Goal: Task Accomplishment & Management: Use online tool/utility

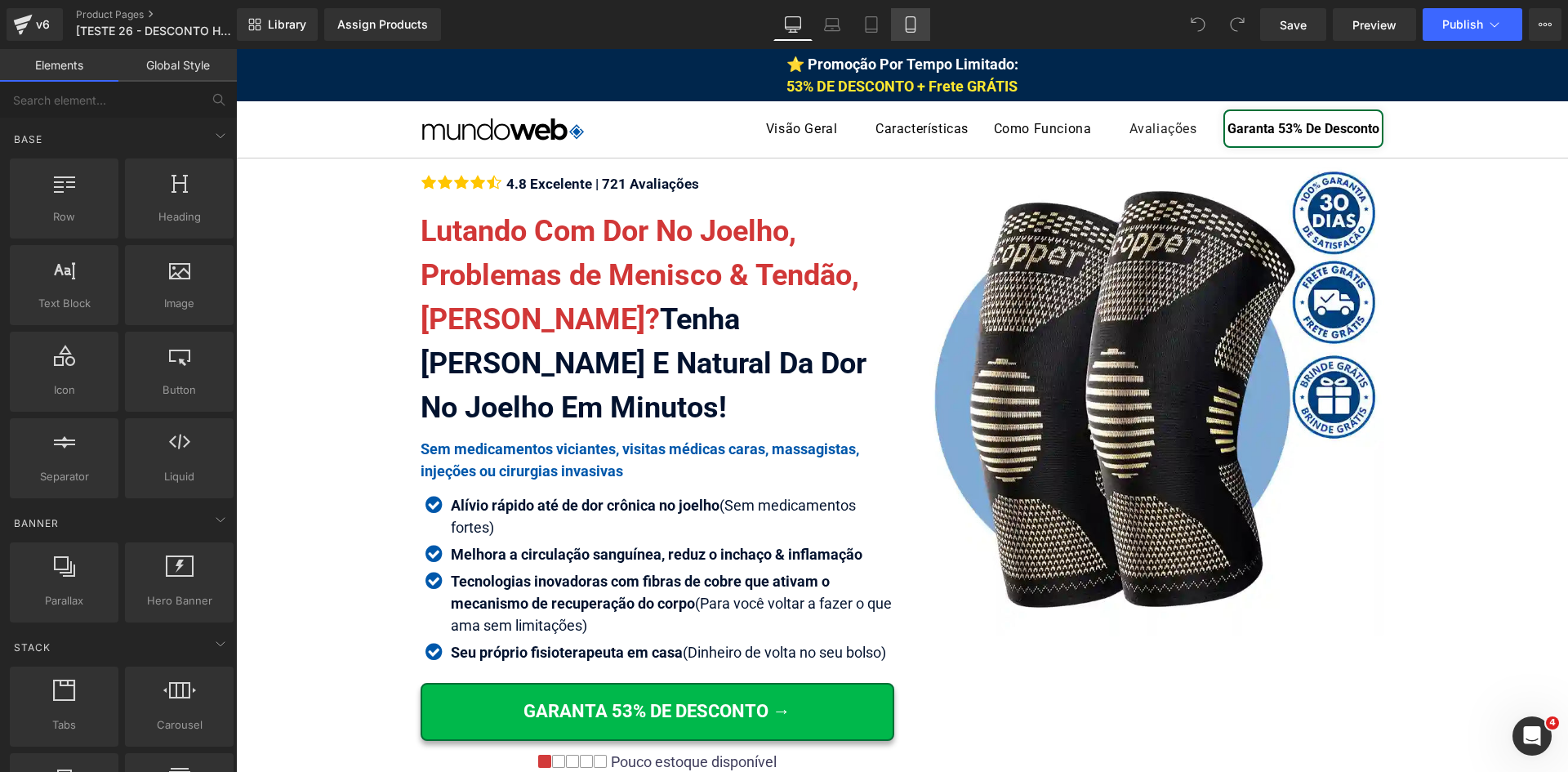
click at [914, 20] on icon at bounding box center [909, 25] width 9 height 16
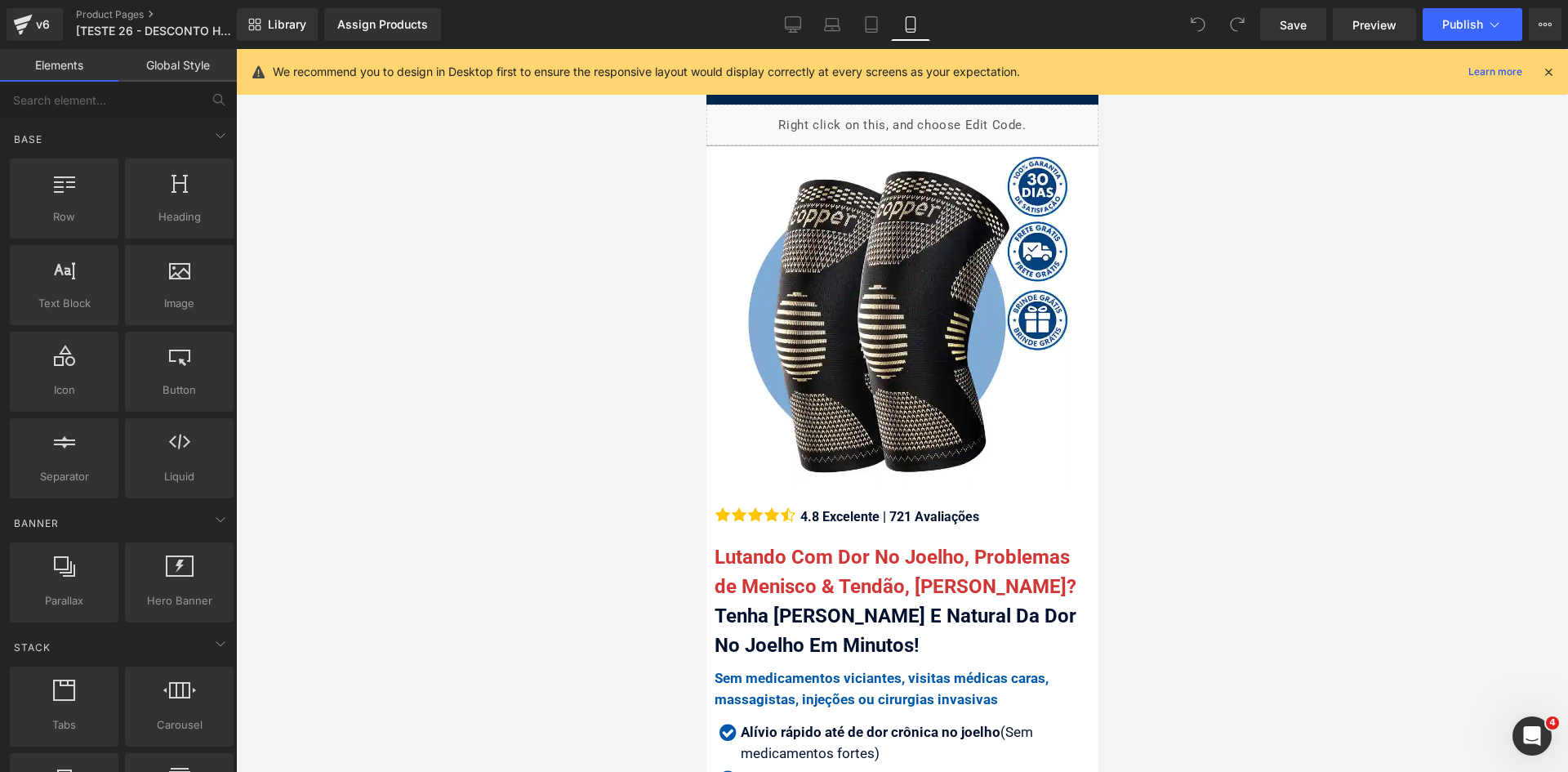
click at [1549, 69] on icon at bounding box center [1548, 71] width 15 height 15
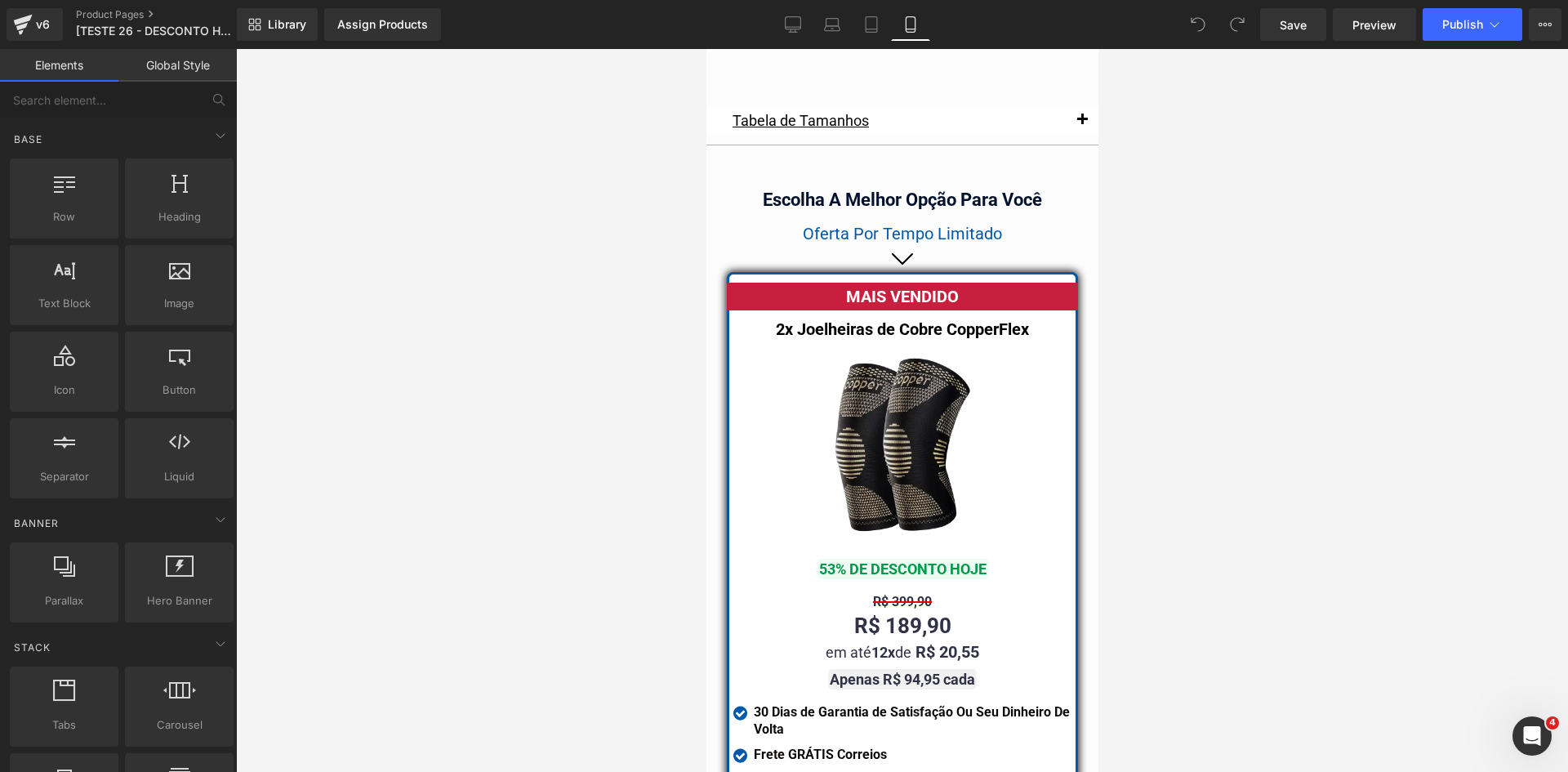
scroll to position [14374, 0]
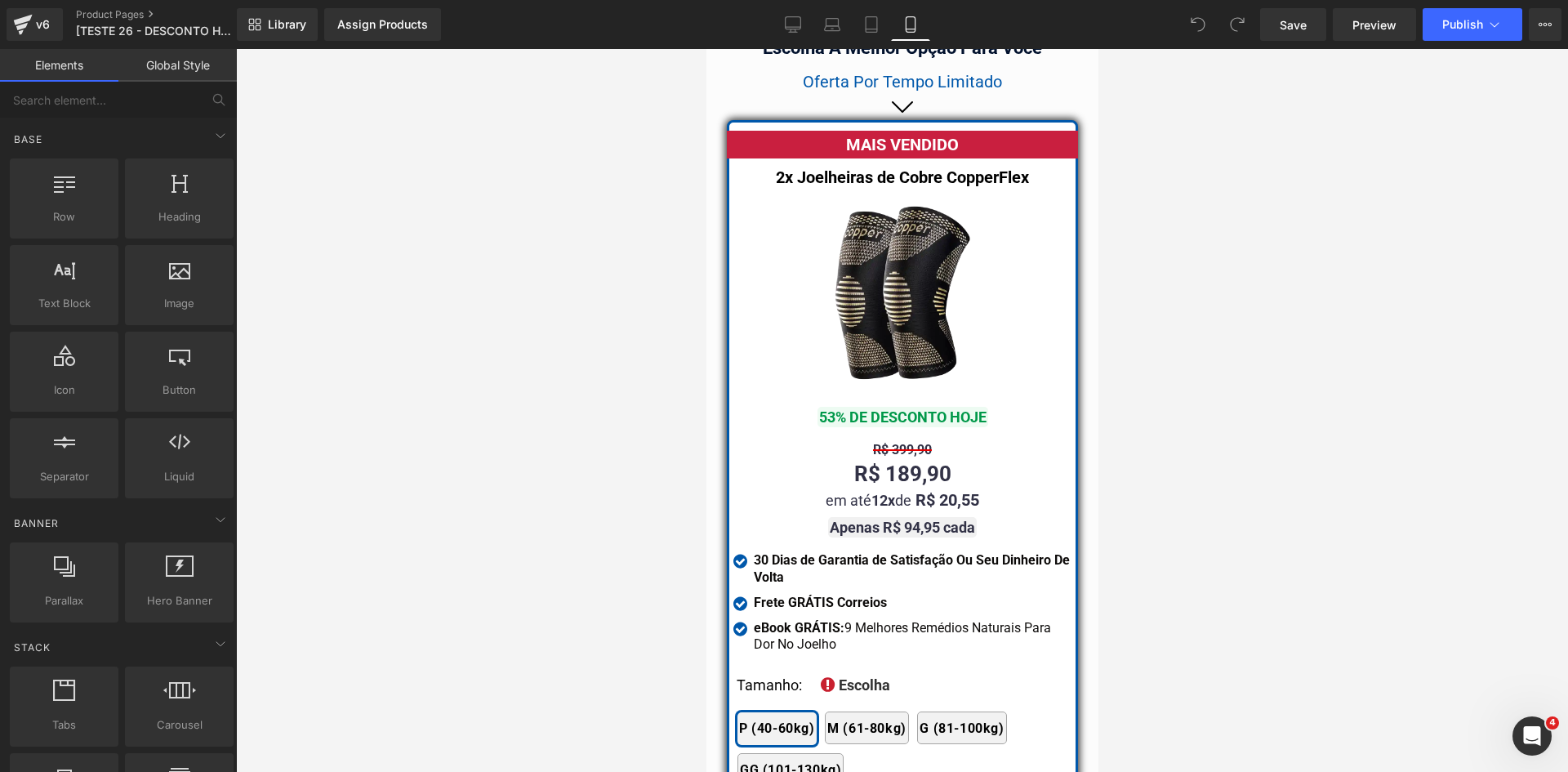
click at [890, 464] on span "Text Block" at bounding box center [893, 474] width 52 height 20
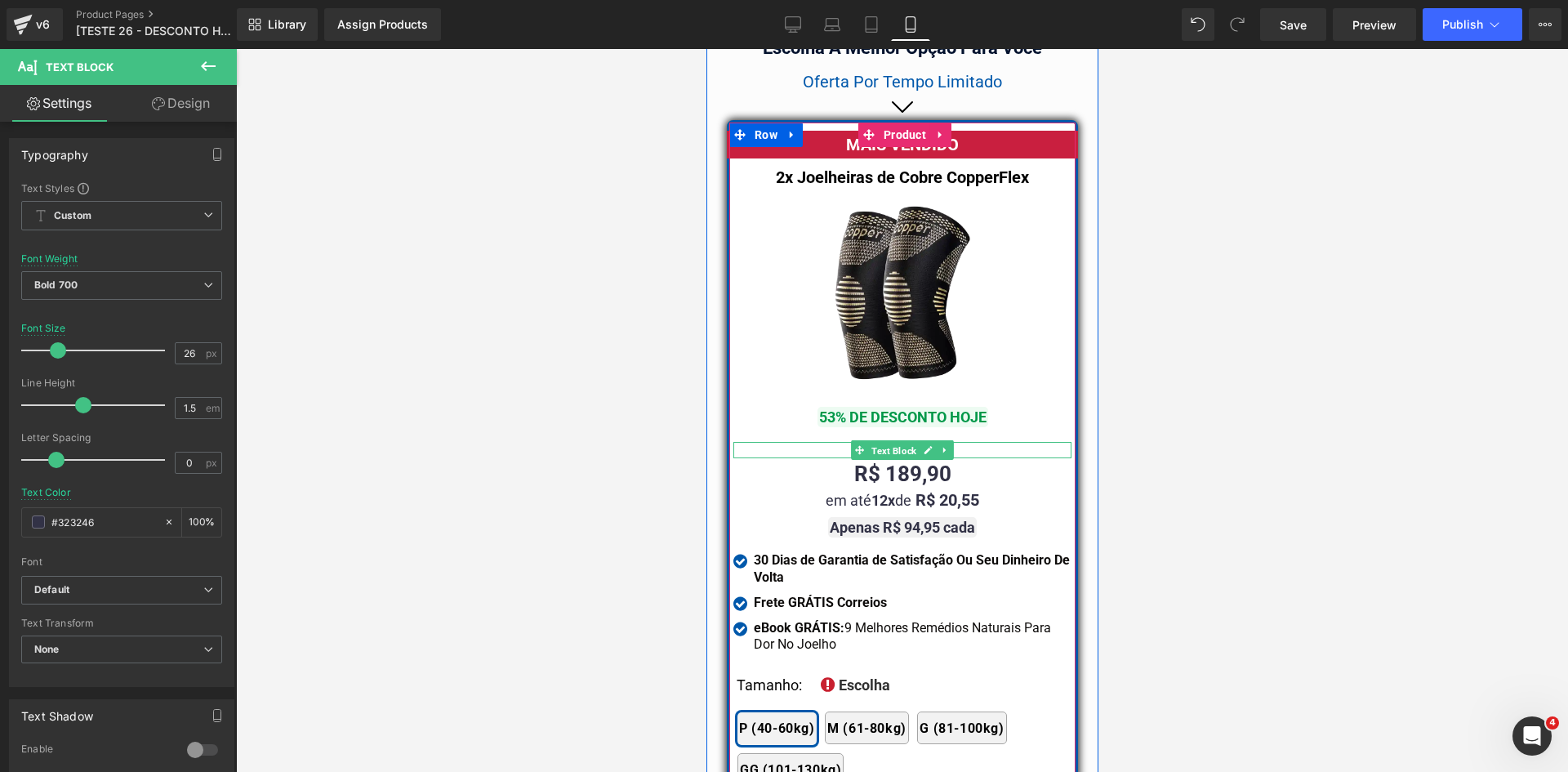
click at [890, 441] on span "Text Block" at bounding box center [893, 451] width 52 height 20
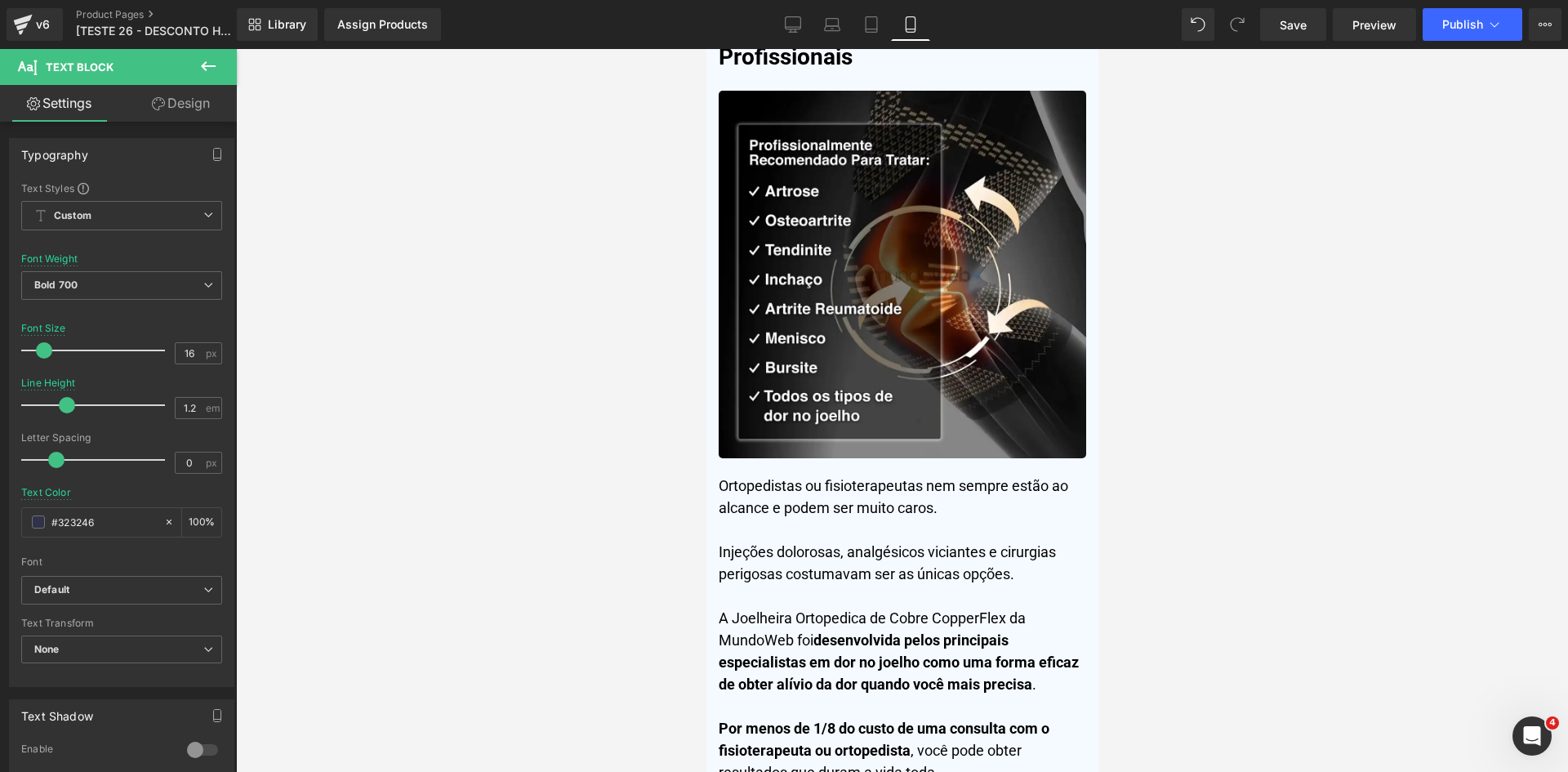
scroll to position [0, 0]
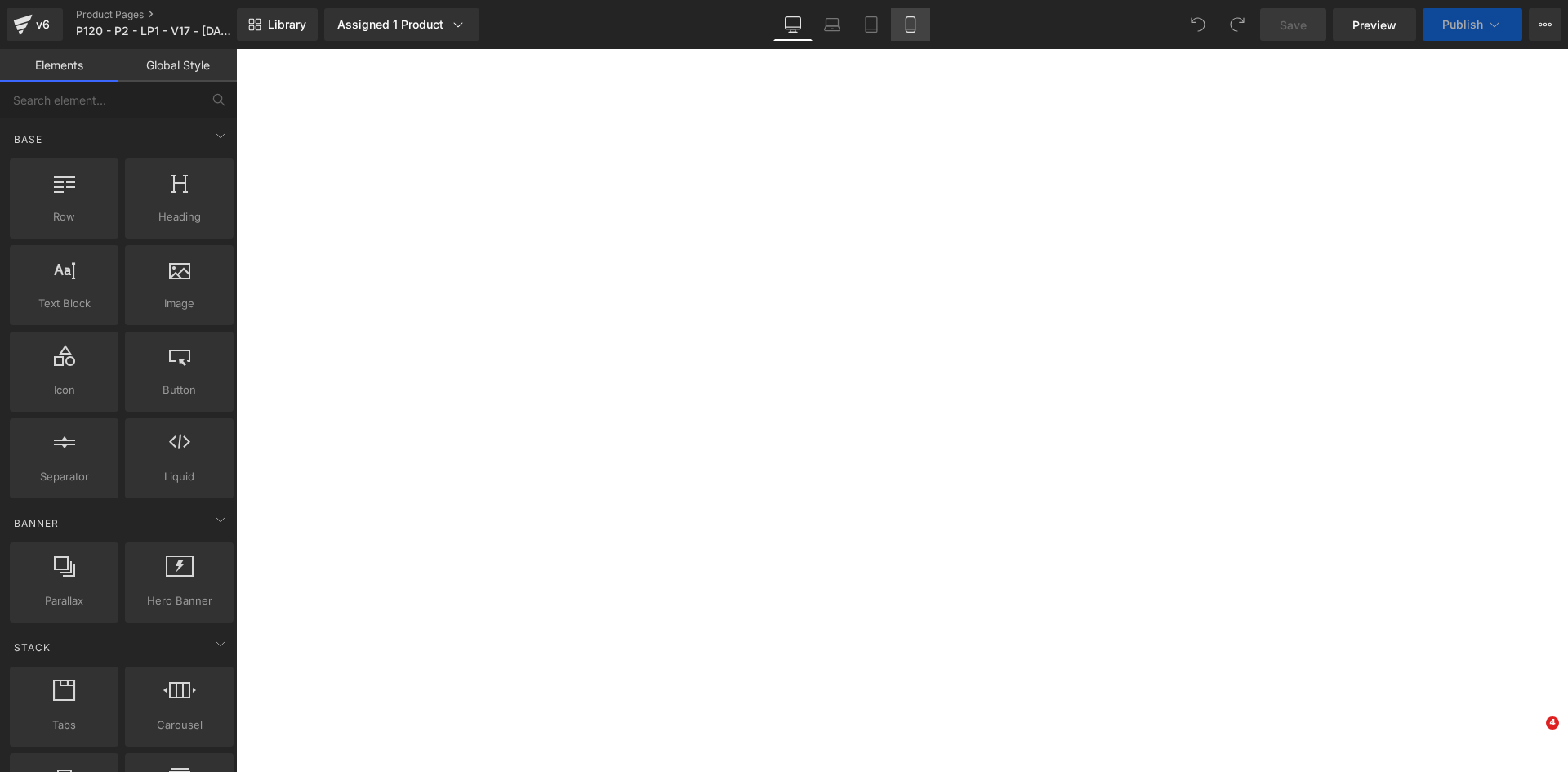
click at [909, 24] on icon at bounding box center [910, 24] width 16 height 16
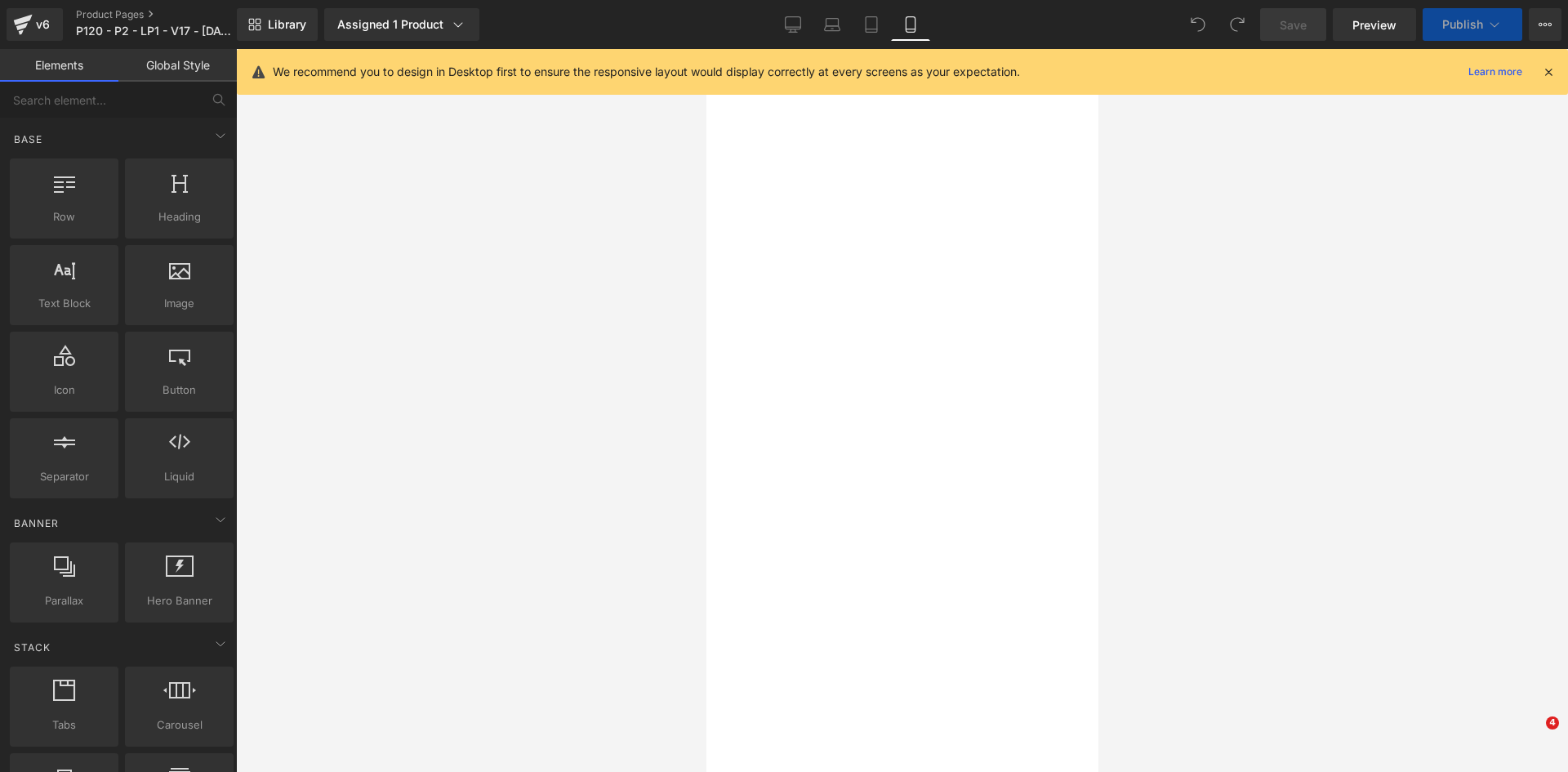
click at [1548, 75] on icon at bounding box center [1548, 71] width 15 height 15
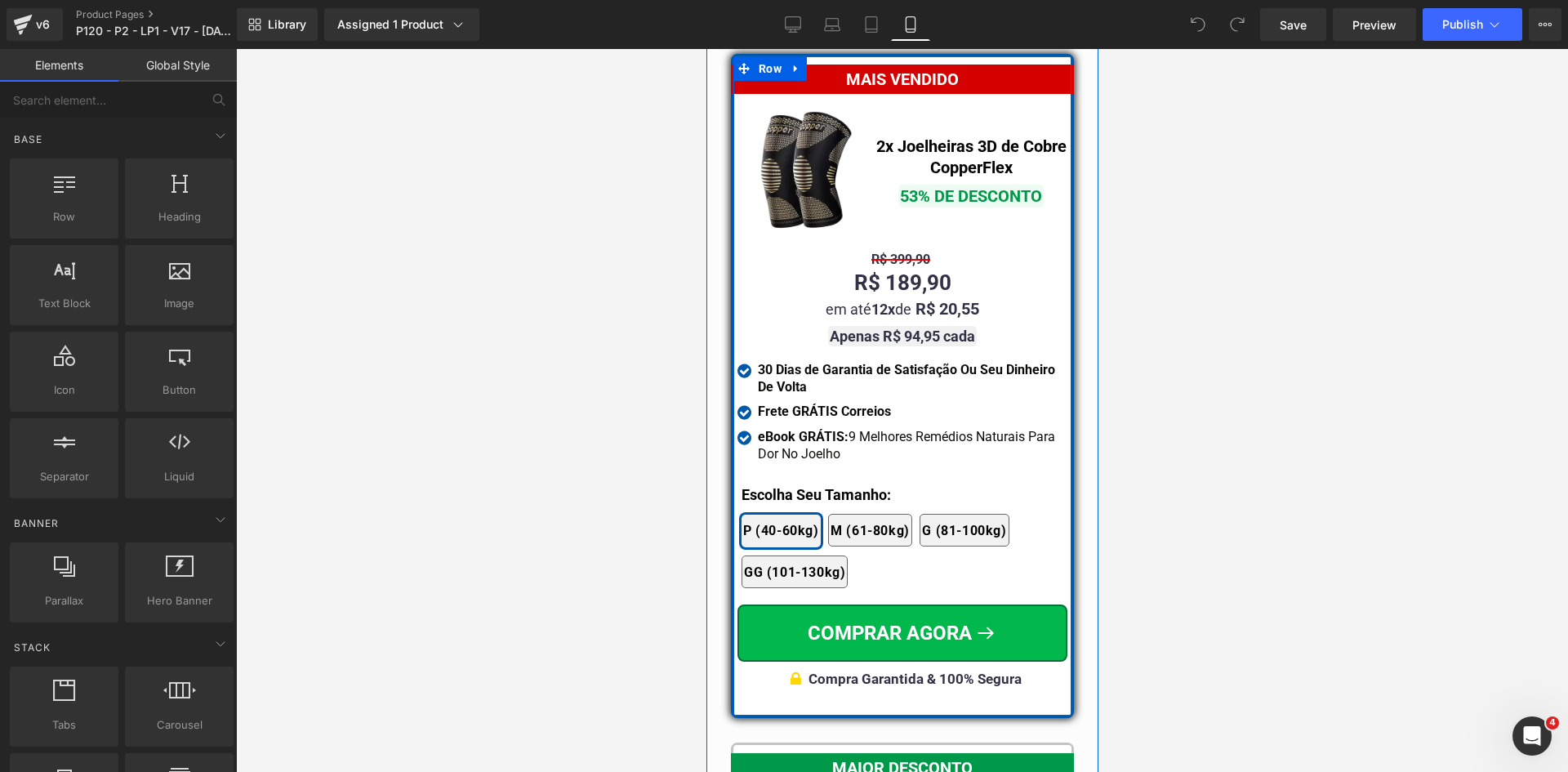
scroll to position [14259, 0]
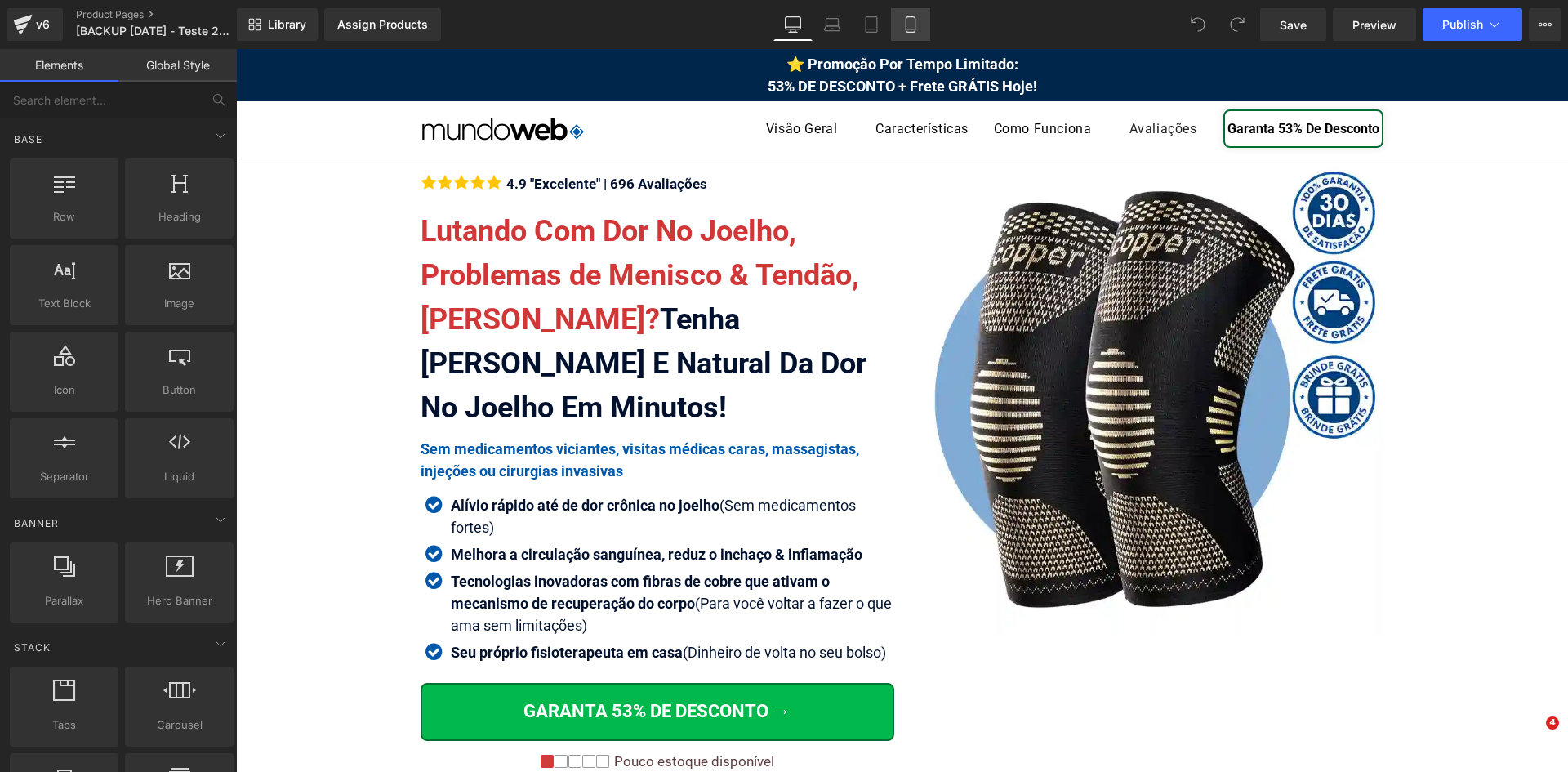
click at [921, 21] on link "Mobile" at bounding box center [910, 24] width 40 height 33
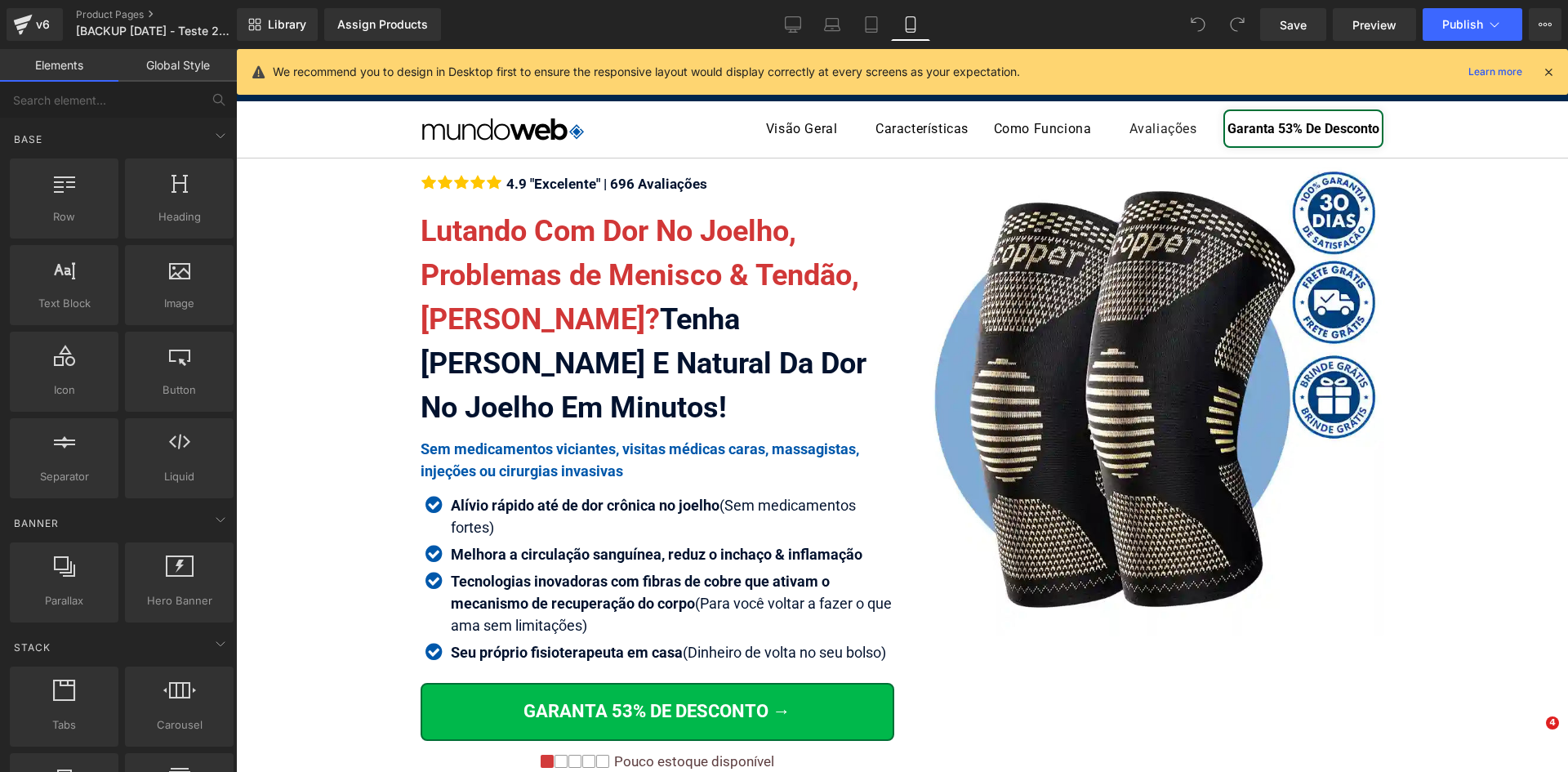
click at [904, 28] on icon at bounding box center [910, 24] width 16 height 16
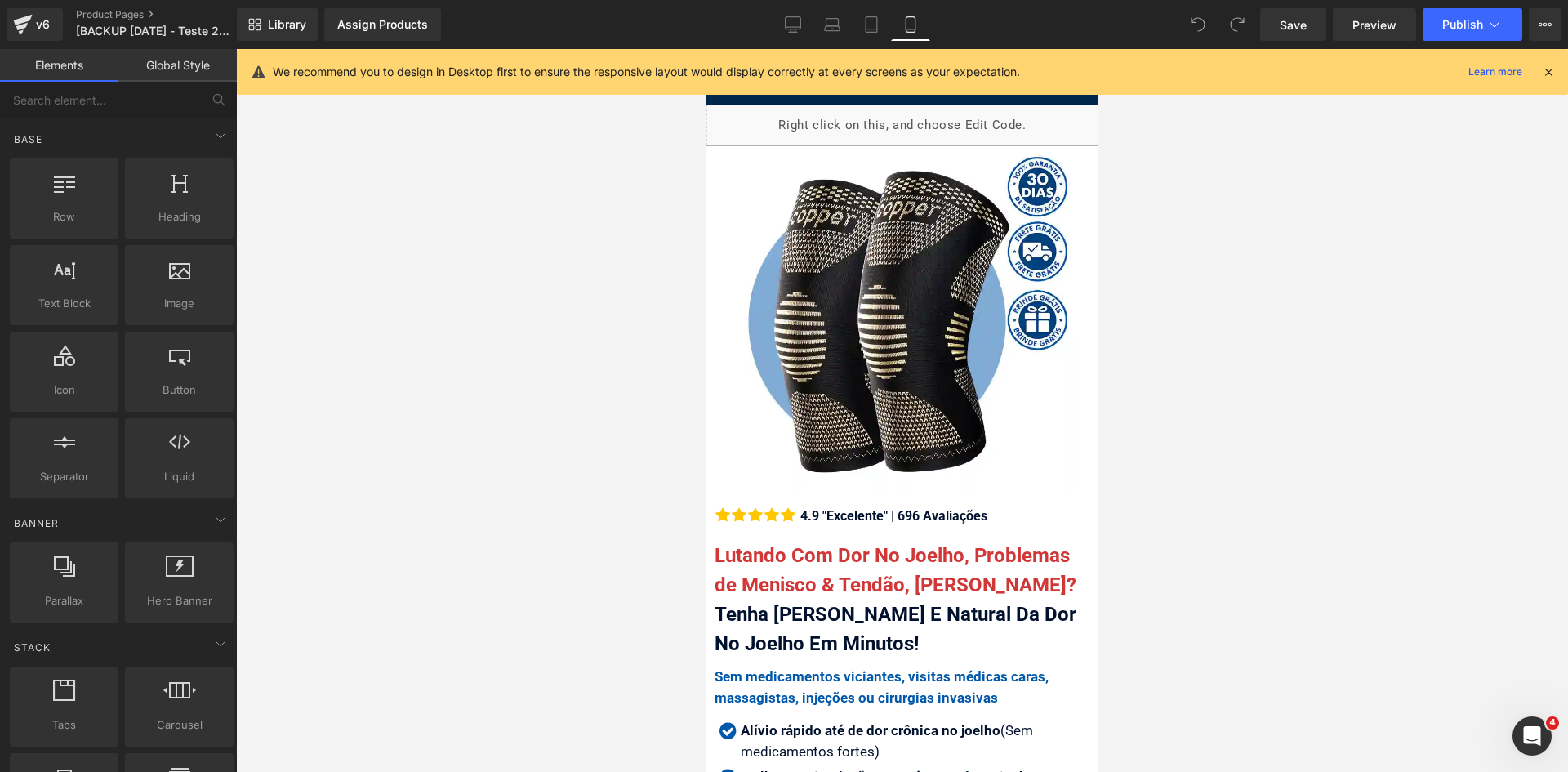
drag, startPoint x: 1547, startPoint y: 67, endPoint x: 1183, endPoint y: 86, distance: 364.5
click at [1547, 67] on icon at bounding box center [1548, 71] width 15 height 15
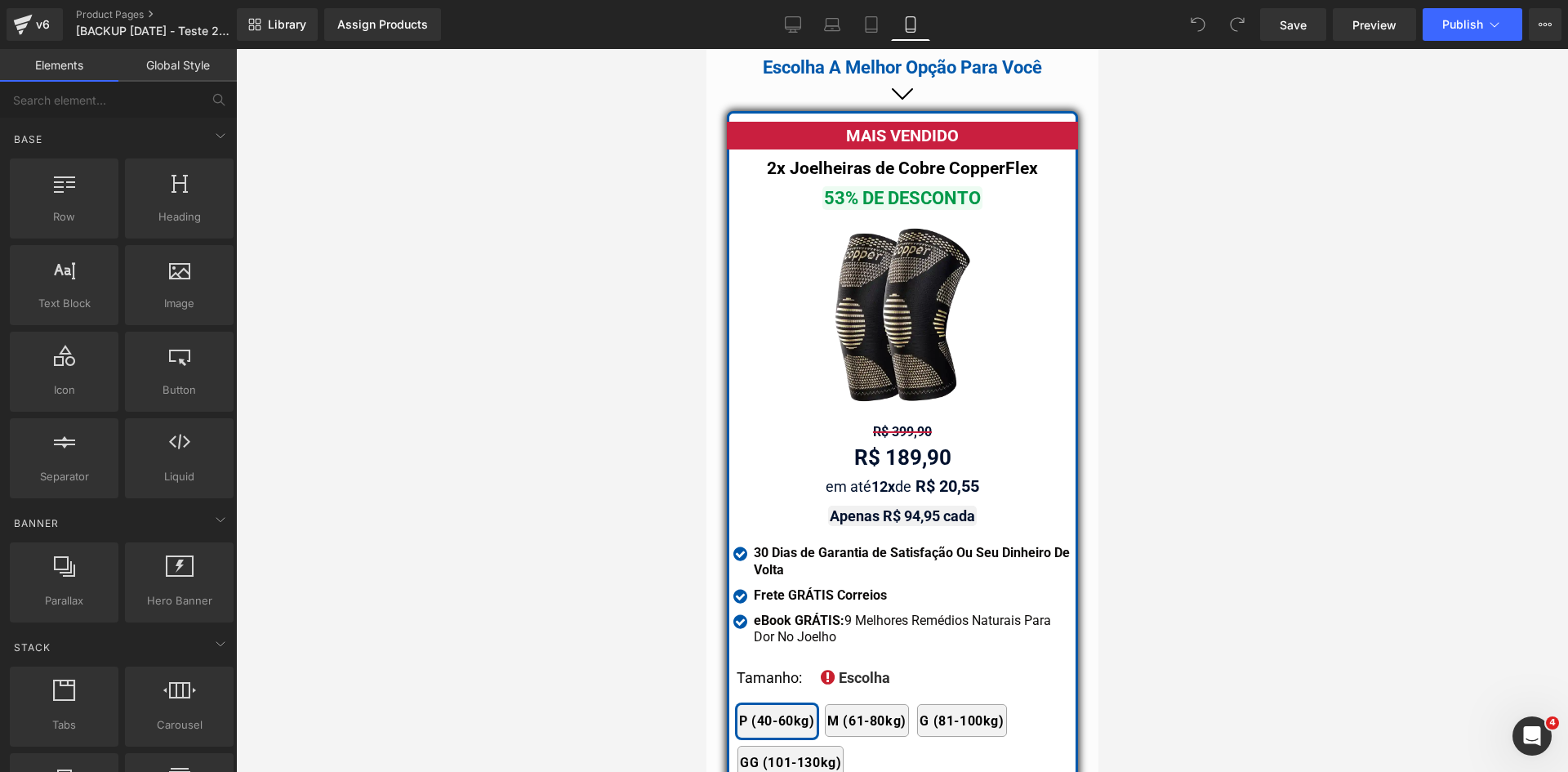
scroll to position [14180, 0]
